Goal: Transaction & Acquisition: Purchase product/service

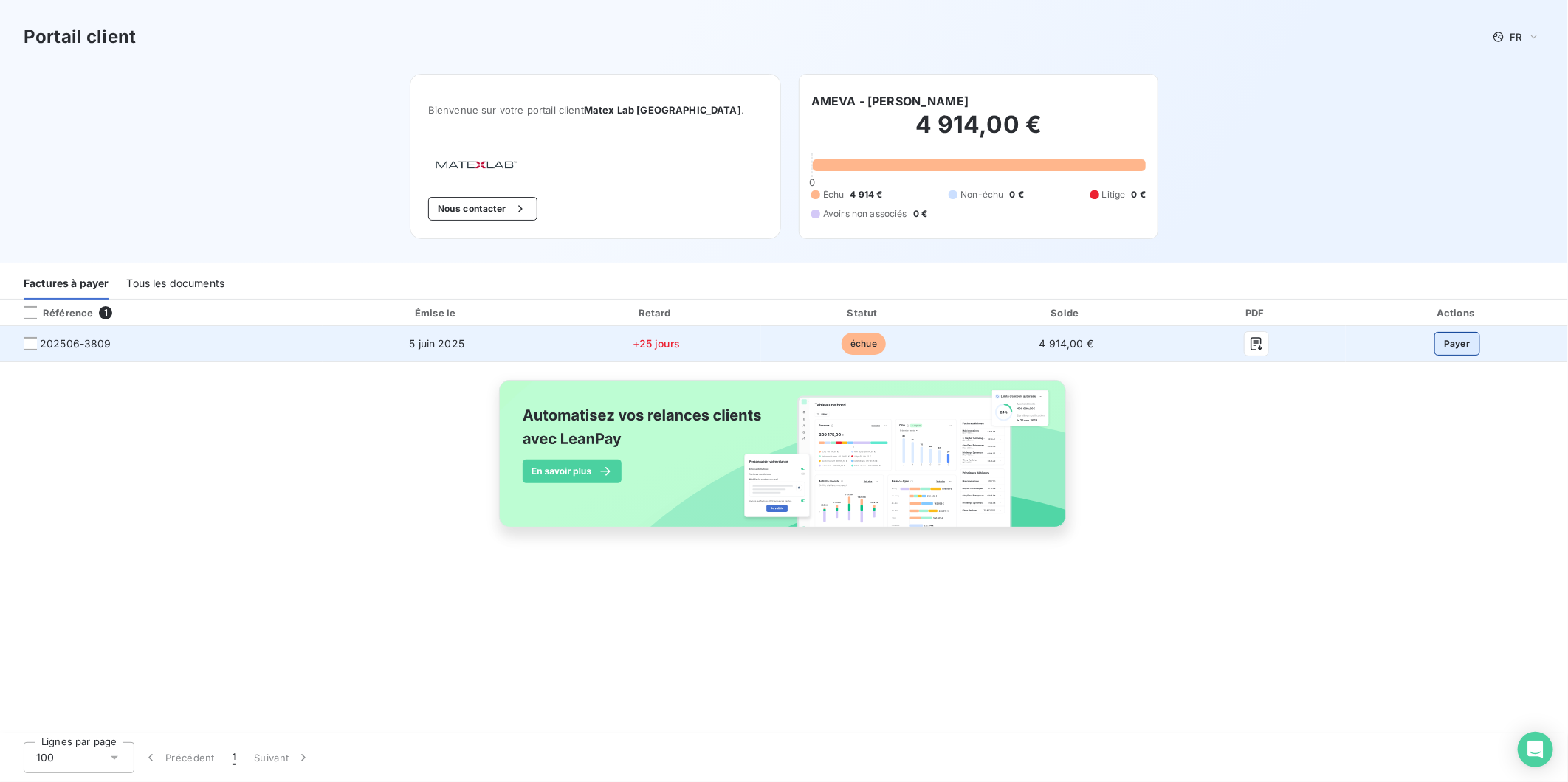
click at [1453, 342] on button "Payer" at bounding box center [1458, 344] width 46 height 24
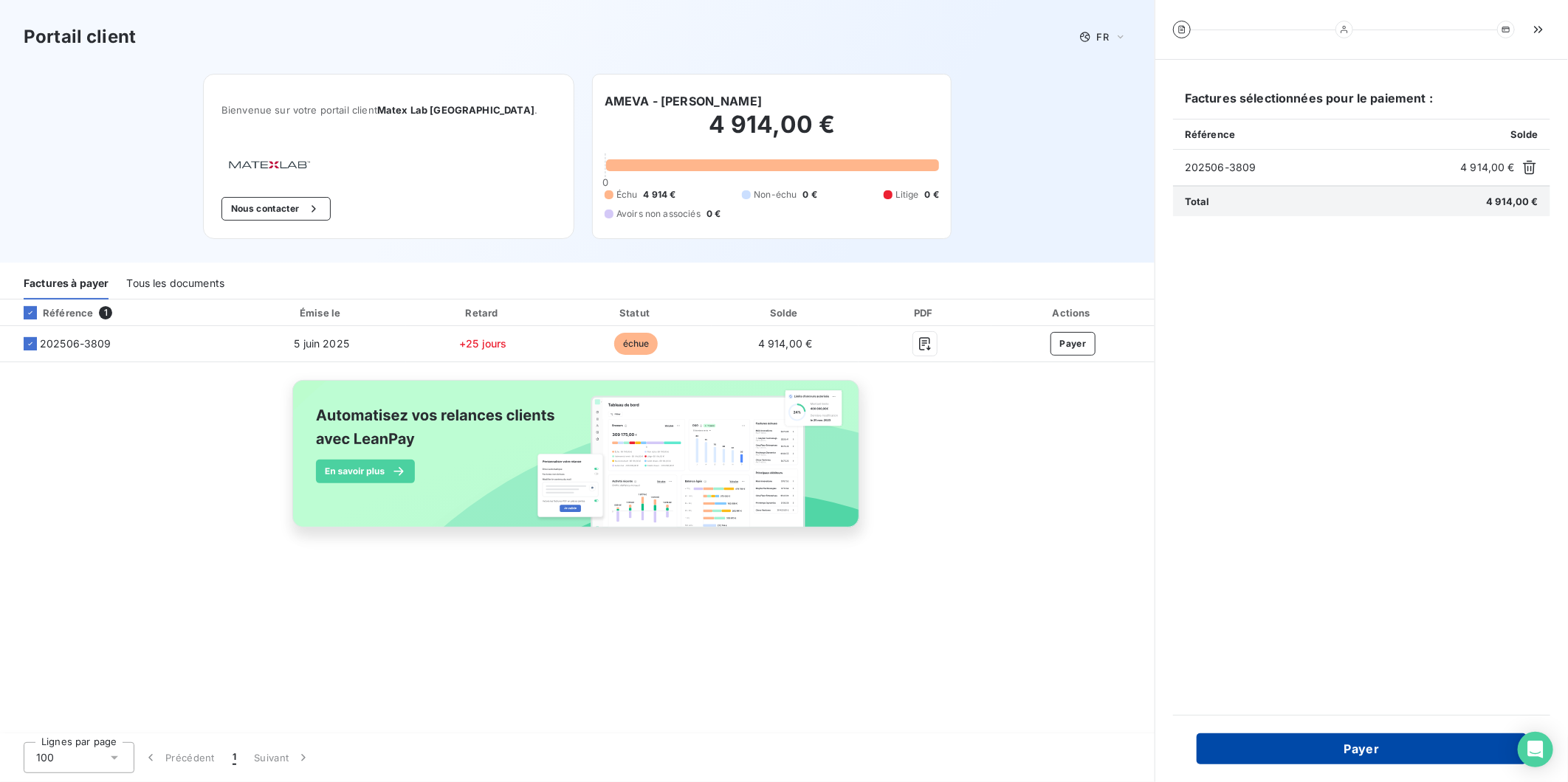
click at [1389, 747] on button "Payer" at bounding box center [1362, 749] width 330 height 31
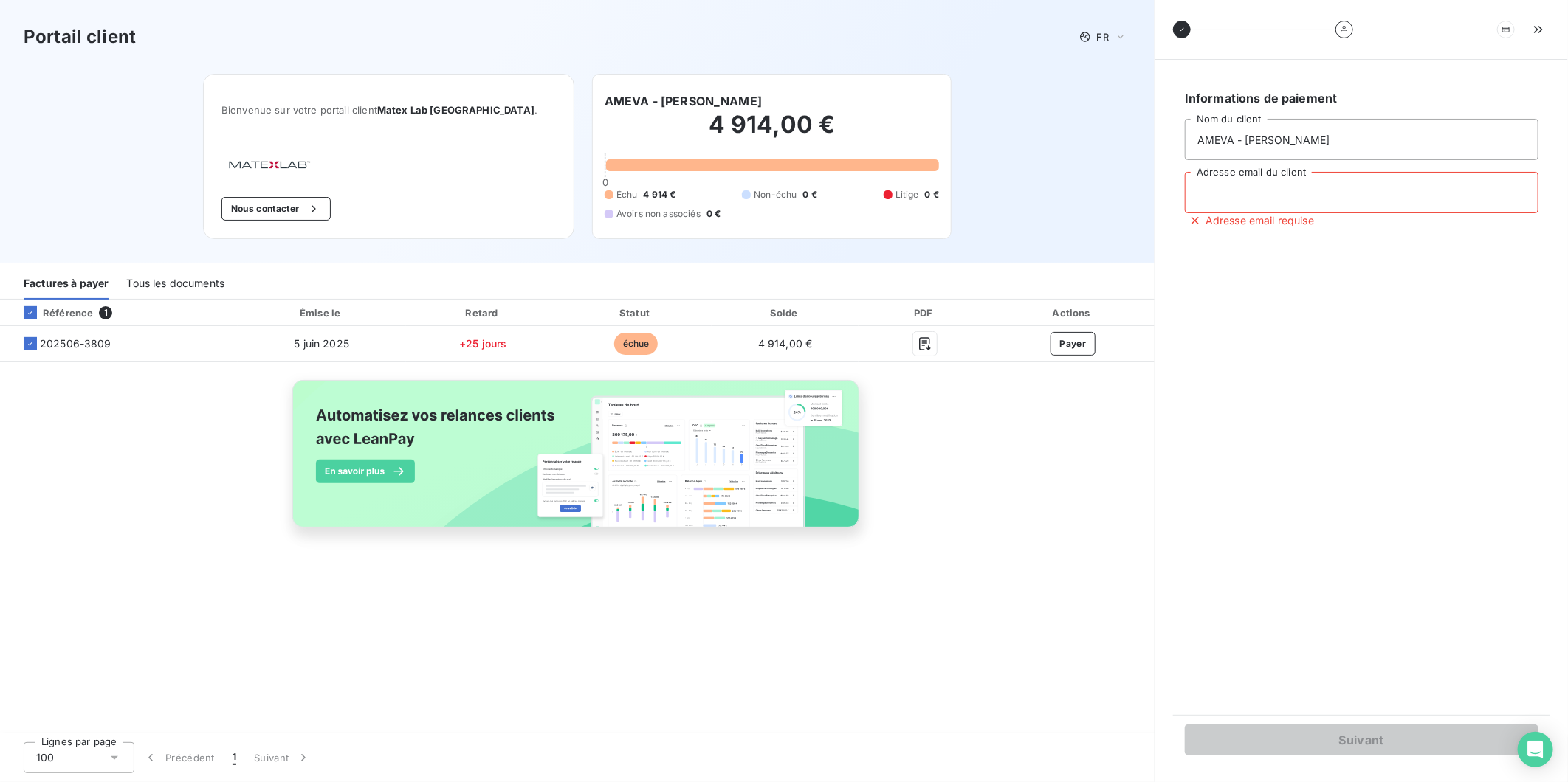
click at [1262, 196] on input "Adresse email du client" at bounding box center [1362, 192] width 354 height 41
type input "[PERSON_NAME][EMAIL_ADDRESS][DOMAIN_NAME]"
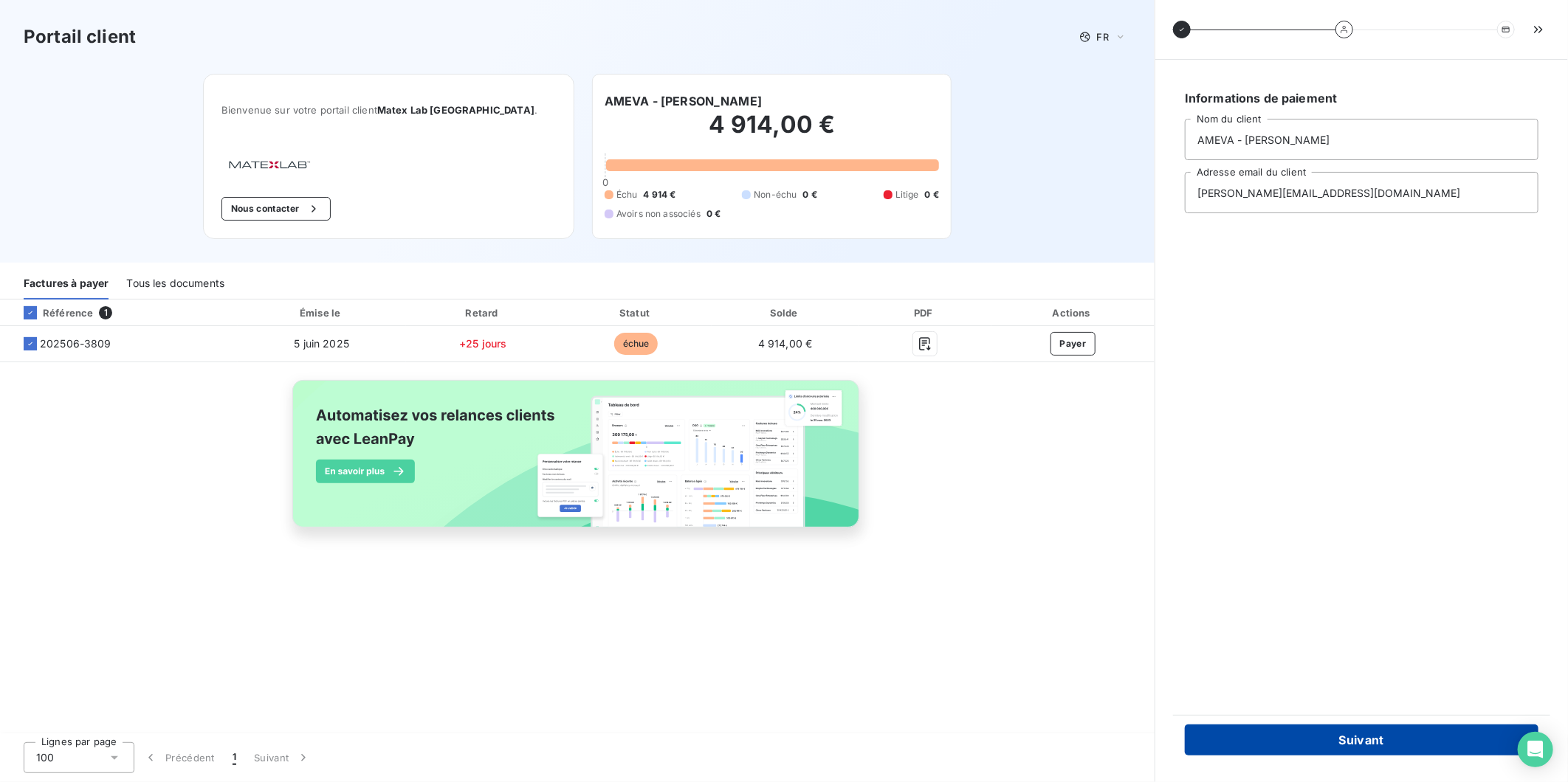
click at [1363, 746] on button "Suivant" at bounding box center [1362, 740] width 354 height 31
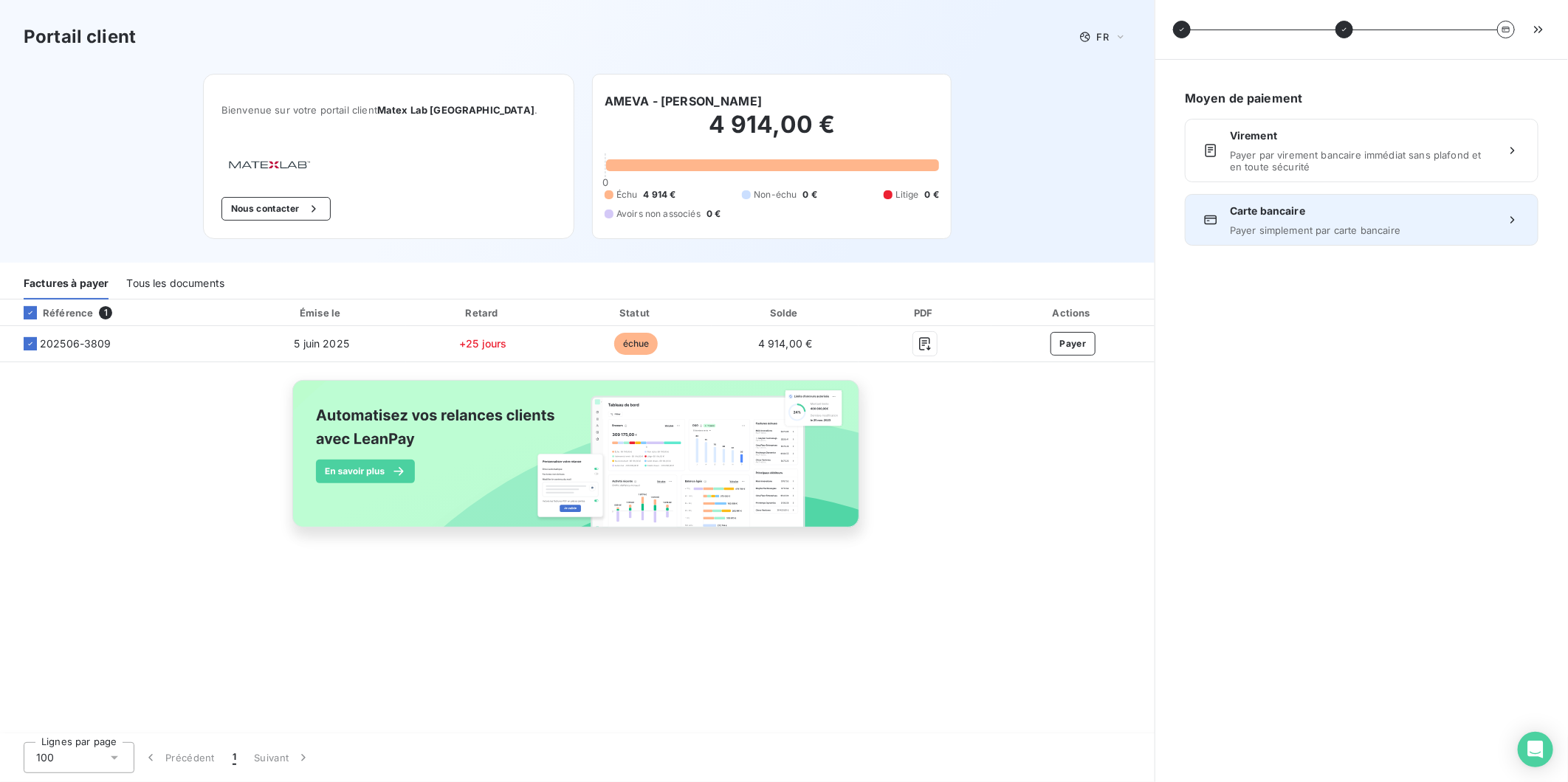
click at [1381, 220] on div "Carte bancaire Payer simplement par carte bancaire" at bounding box center [1361, 220] width 263 height 32
